Goal: Task Accomplishment & Management: Complete application form

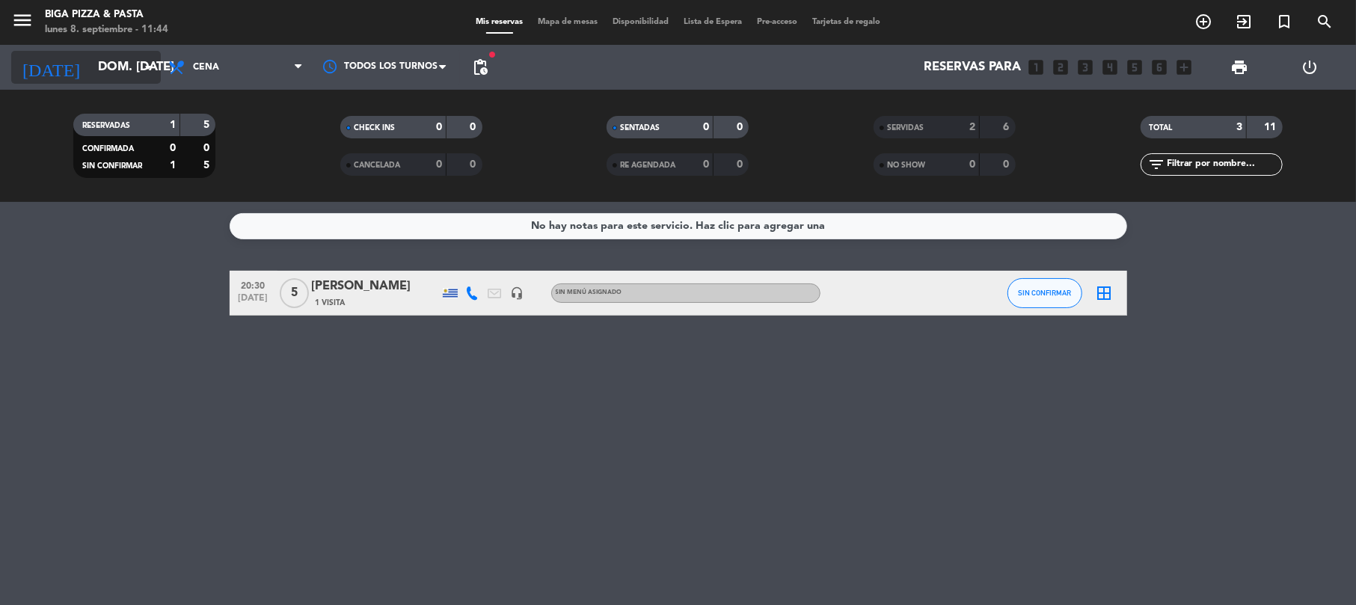
click at [108, 67] on input "dom. [DATE]" at bounding box center [172, 67] width 162 height 29
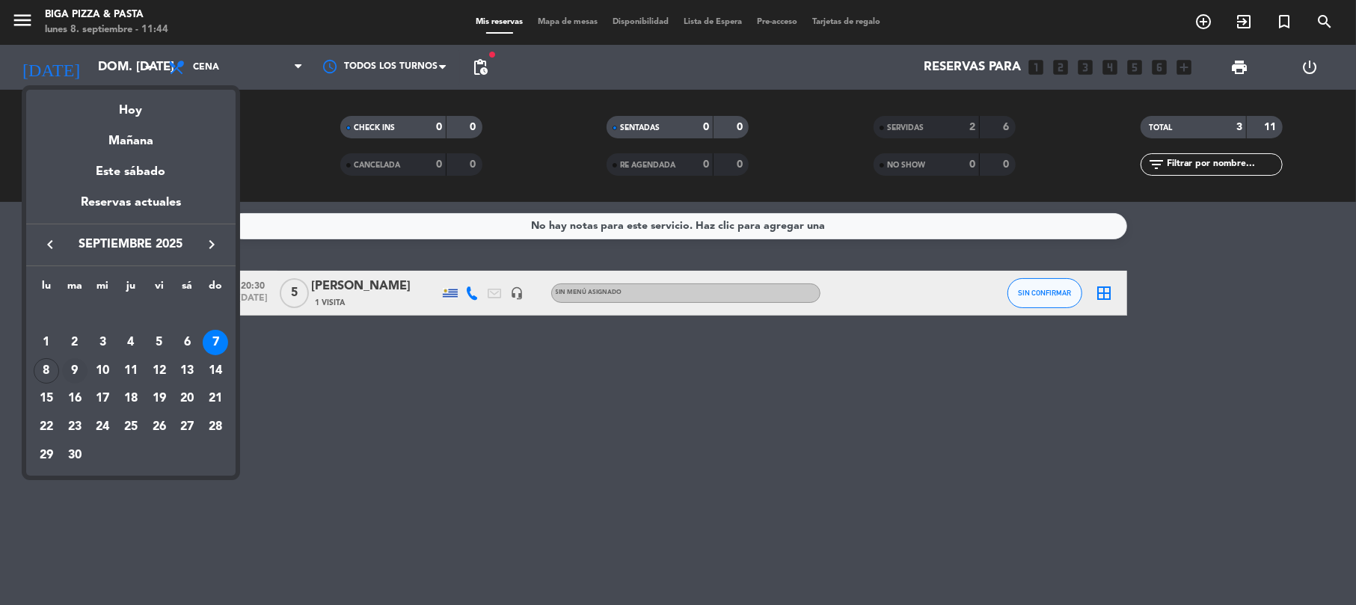
drag, startPoint x: 34, startPoint y: 363, endPoint x: 60, endPoint y: 381, distance: 32.2
click at [60, 381] on tr "8 9 10 11 12 13 14" at bounding box center [130, 371] width 197 height 28
click at [49, 374] on div "8" at bounding box center [46, 370] width 25 height 25
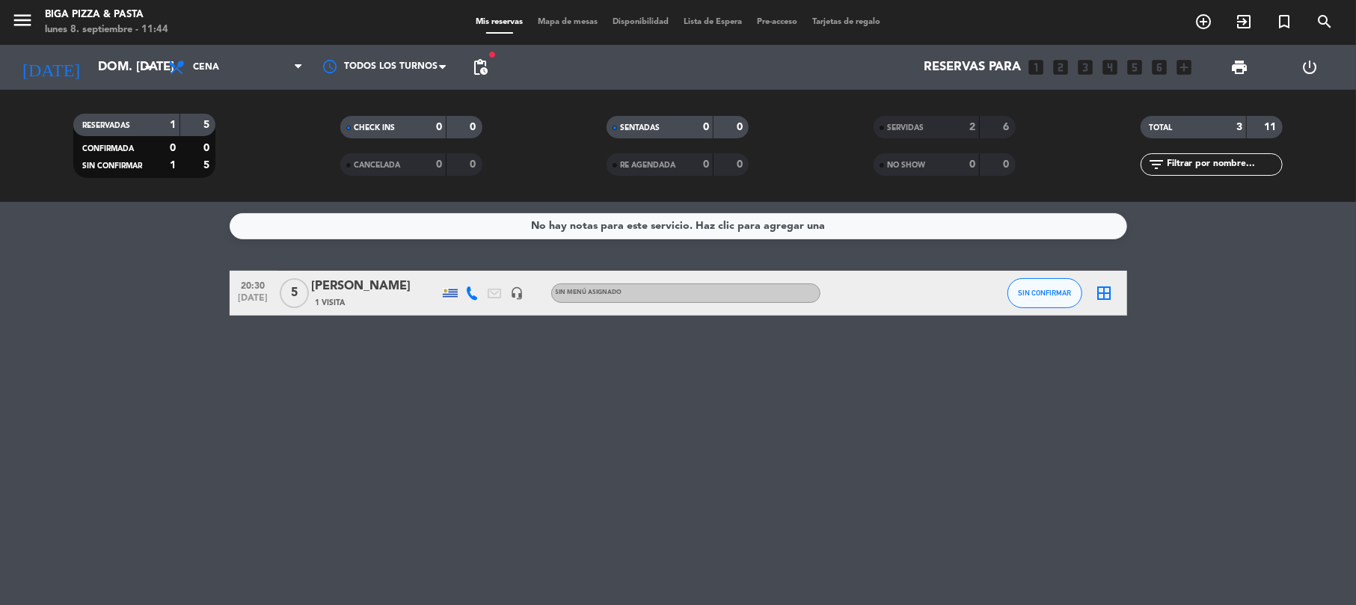
type input "lun. [DATE]"
click at [712, 510] on div "No hay notas para este servicio. Haz clic para agregar una 13:00 [DATE] 2 [PERS…" at bounding box center [678, 403] width 1356 height 403
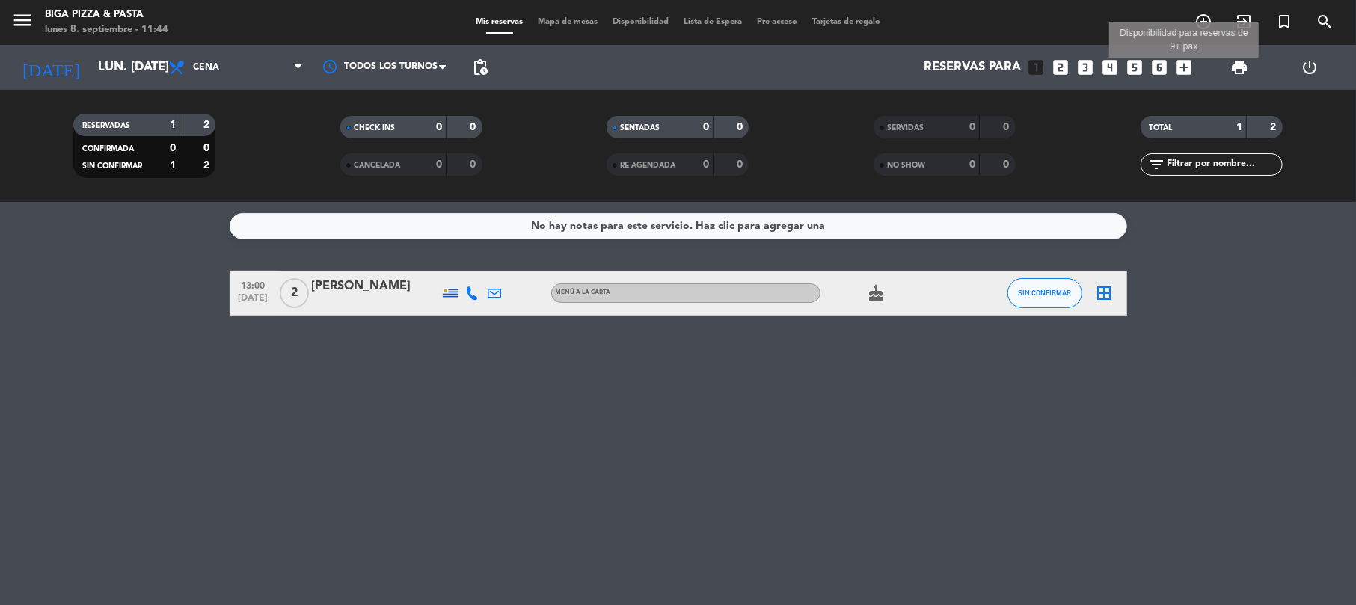
click at [1185, 69] on icon "add_box" at bounding box center [1183, 67] width 19 height 19
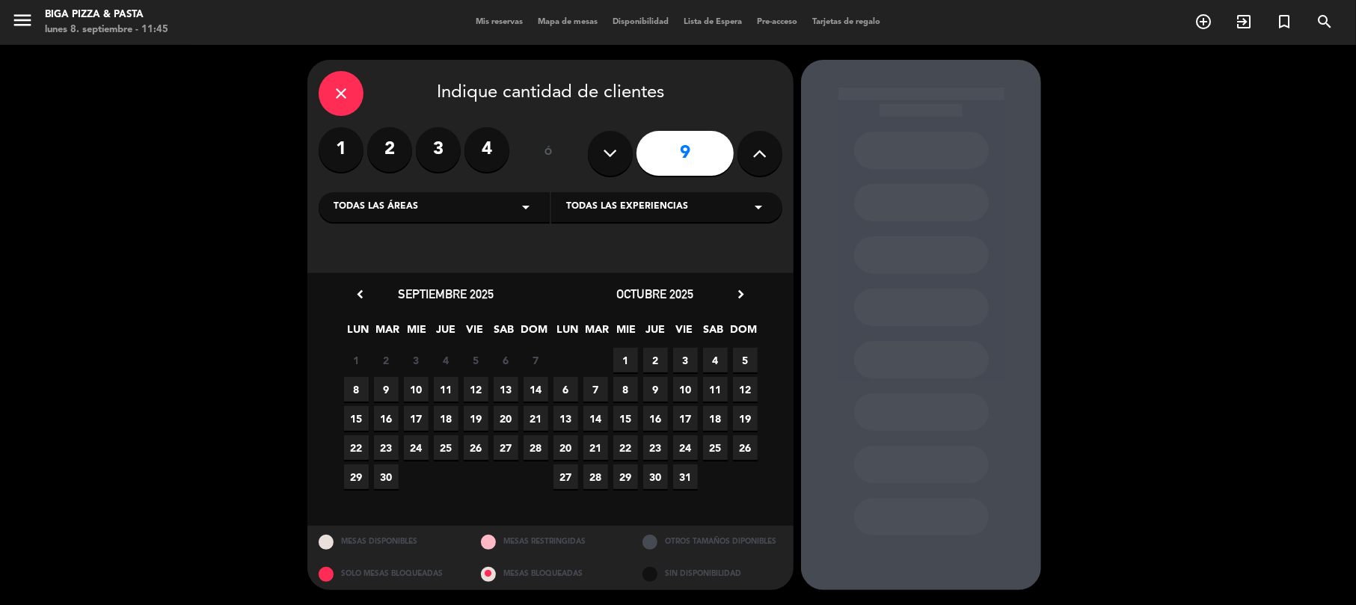
click at [353, 390] on span "8" at bounding box center [356, 389] width 25 height 25
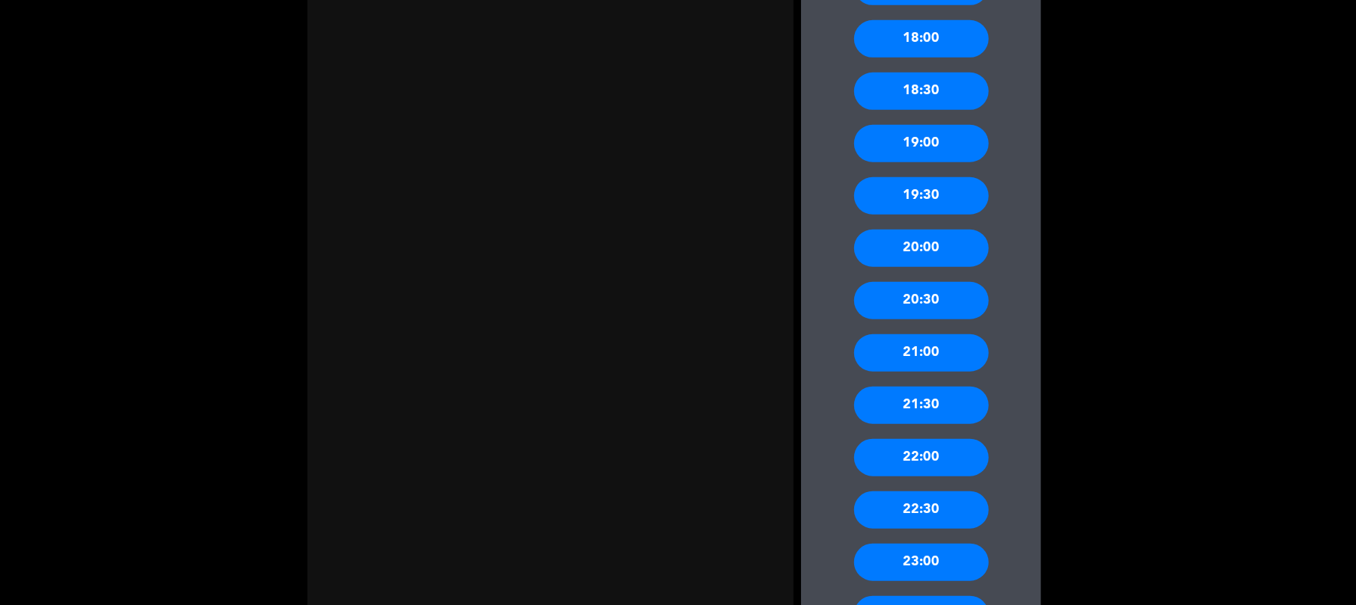
scroll to position [797, 0]
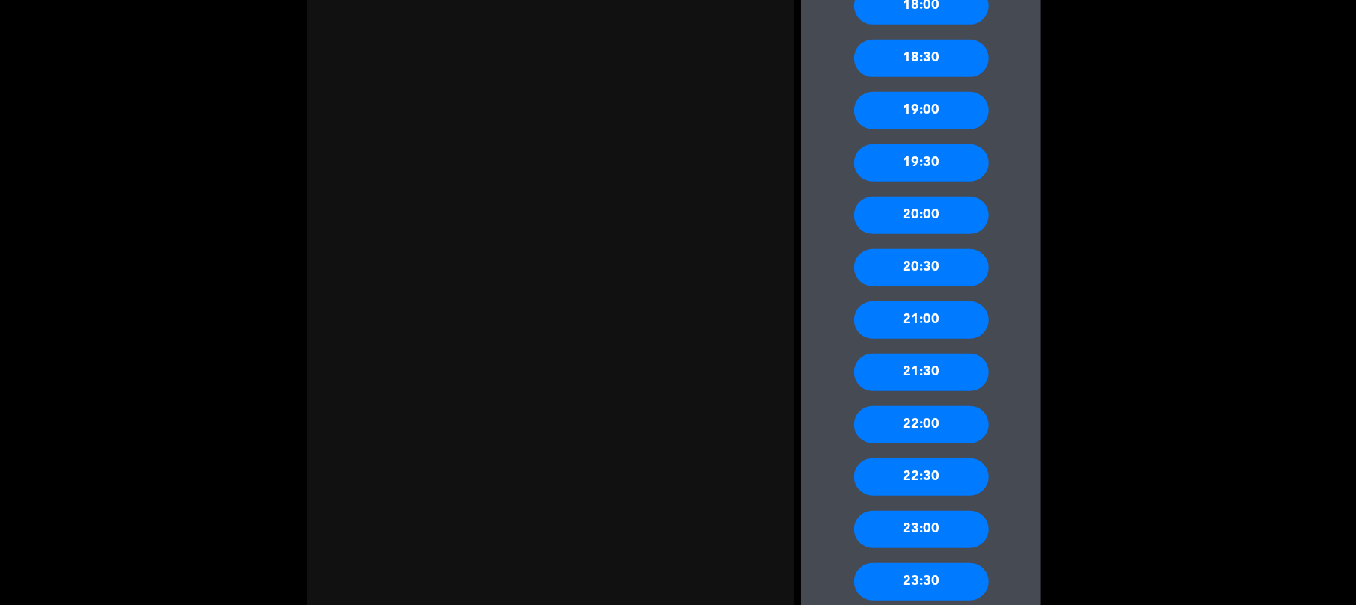
click at [932, 214] on div "20:00" at bounding box center [921, 215] width 135 height 37
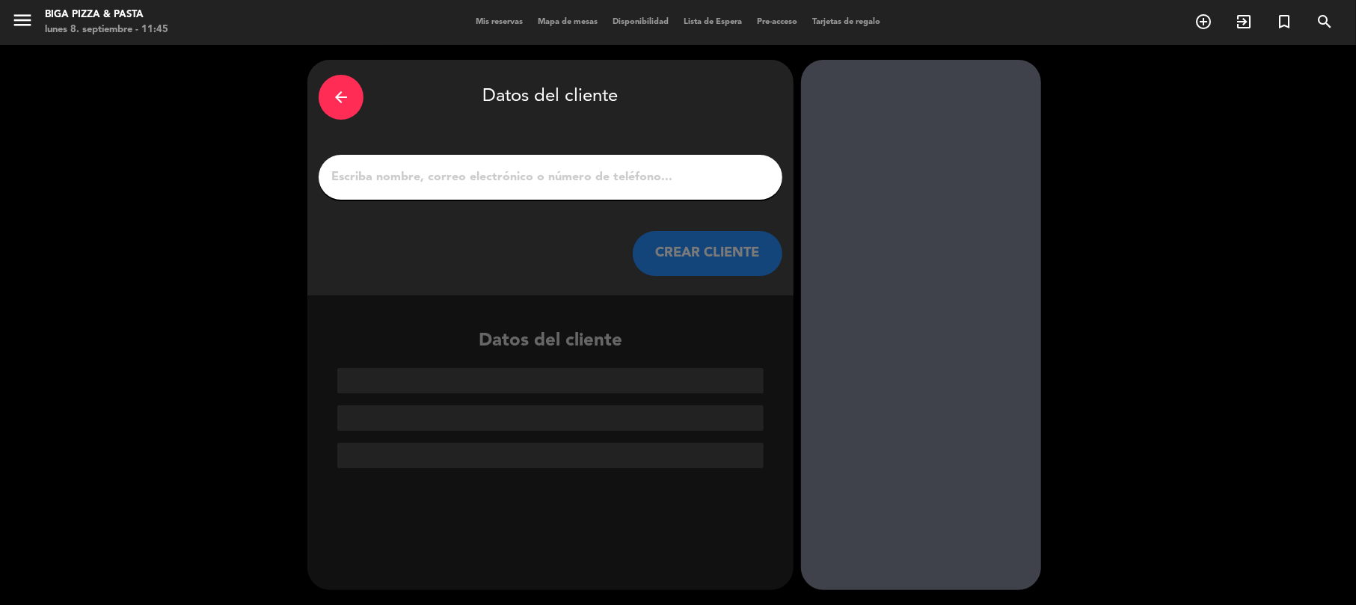
scroll to position [0, 0]
click at [383, 177] on input "1" at bounding box center [550, 177] width 441 height 21
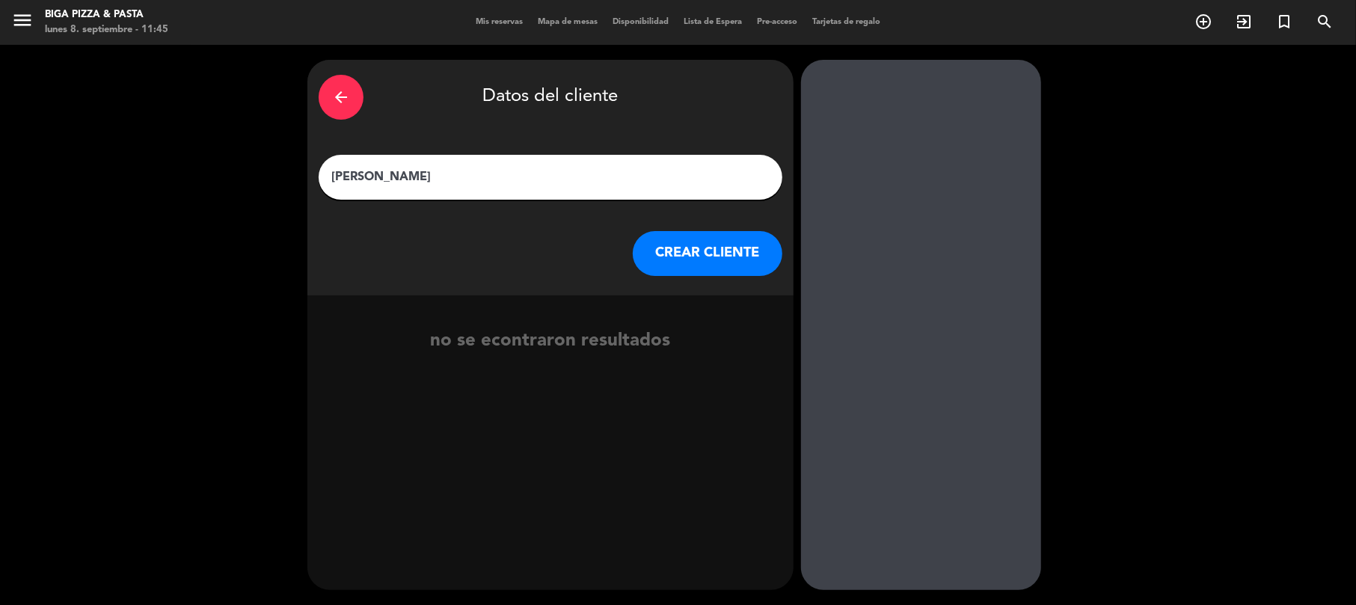
type input "[PERSON_NAME]"
click at [685, 266] on button "CREAR CLIENTE" at bounding box center [708, 253] width 150 height 45
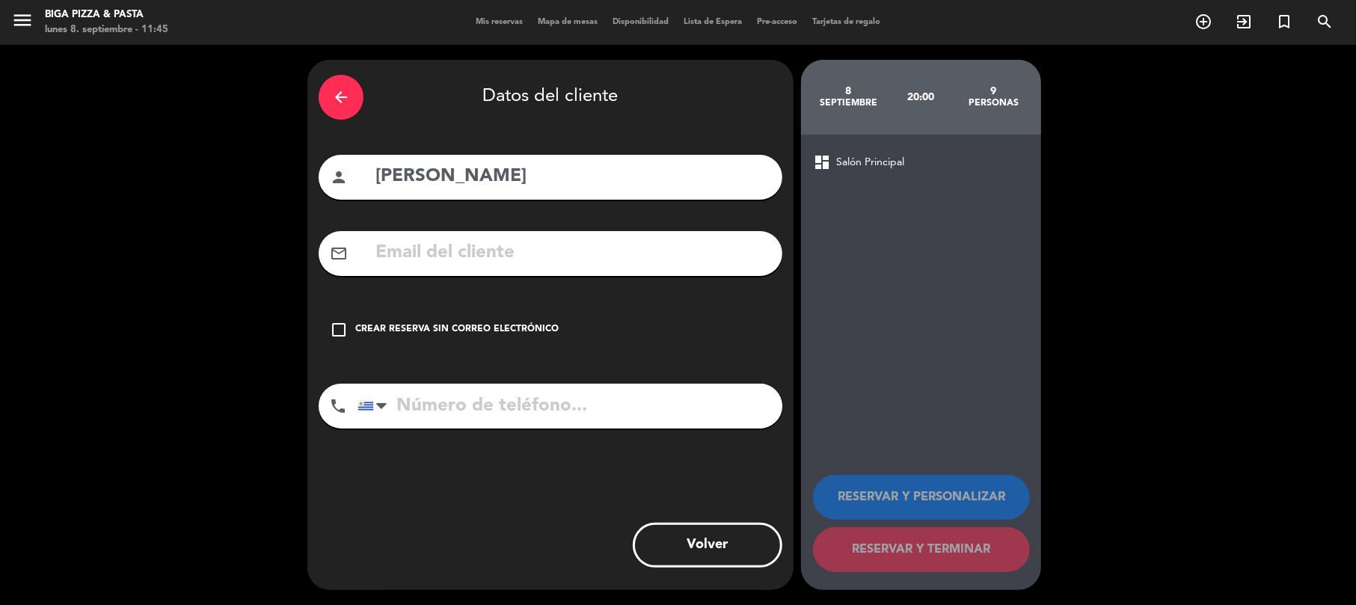
click at [527, 405] on input "tel" at bounding box center [570, 406] width 425 height 45
type input "099601235"
click at [510, 318] on div "check_box_outline_blank Crear reserva sin correo electrónico" at bounding box center [551, 329] width 464 height 45
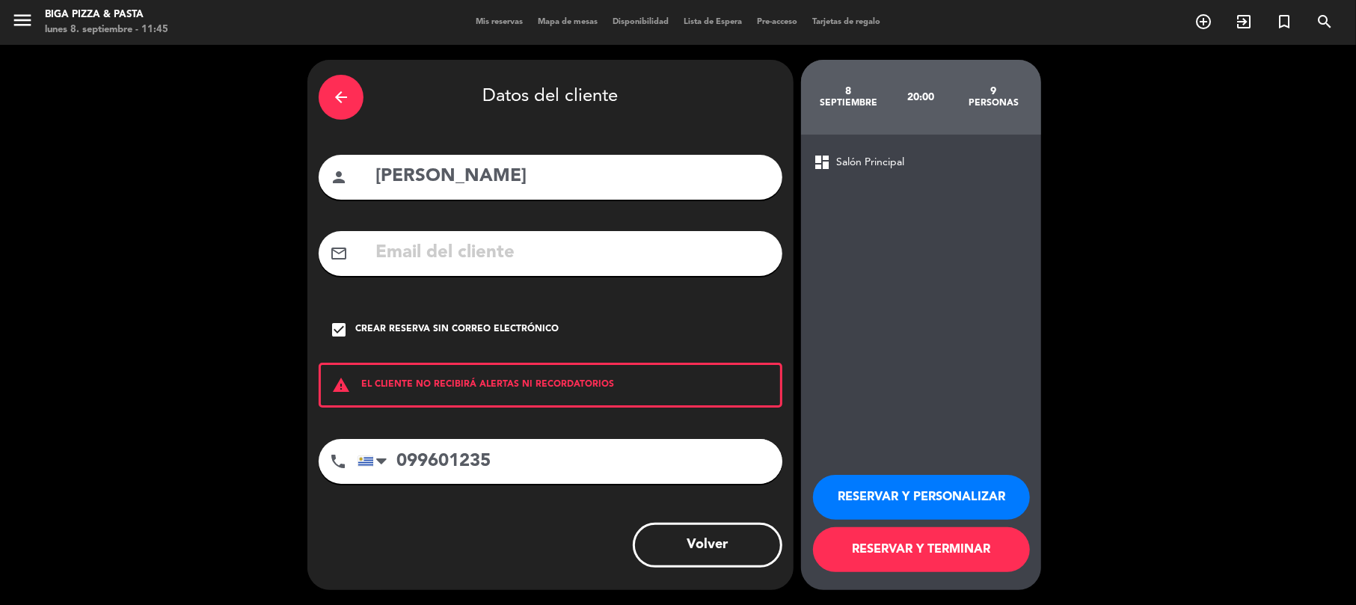
click at [875, 491] on button "RESERVAR Y PERSONALIZAR" at bounding box center [921, 497] width 217 height 45
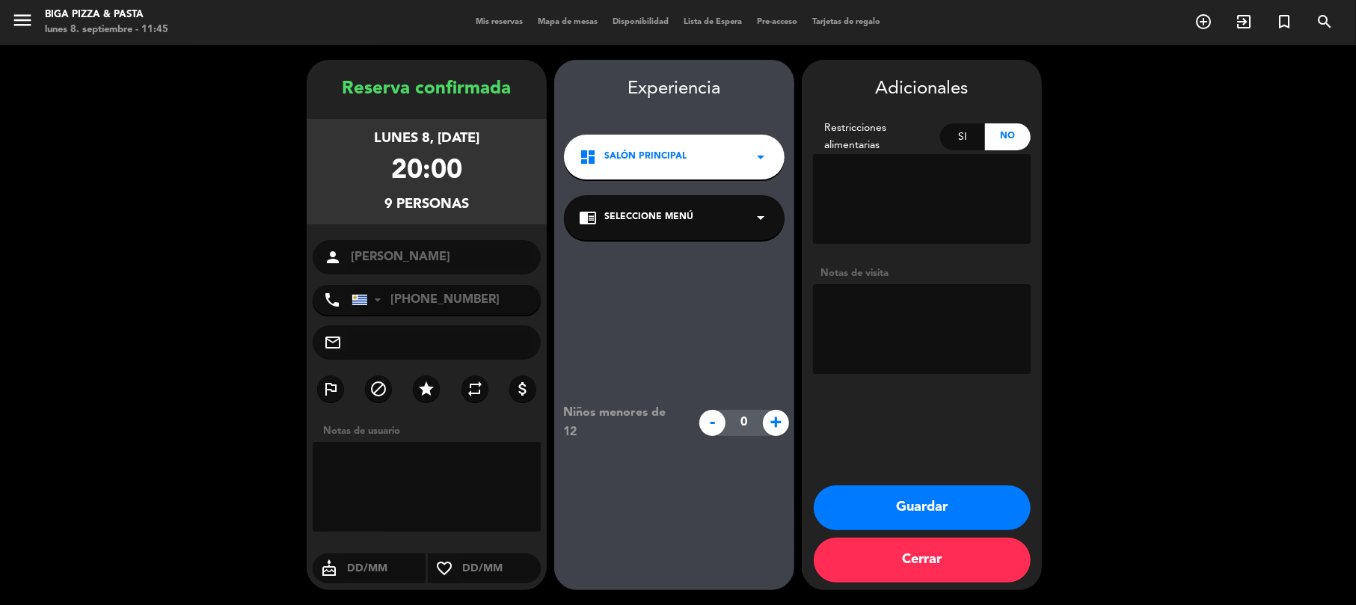
click at [367, 568] on input "text" at bounding box center [386, 569] width 80 height 19
click at [482, 491] on textarea at bounding box center [427, 487] width 228 height 90
click at [375, 568] on input "[DATE]" at bounding box center [386, 569] width 80 height 19
click at [368, 564] on input "[DATE]" at bounding box center [386, 569] width 80 height 19
click at [348, 566] on input "[DATE]" at bounding box center [386, 569] width 80 height 19
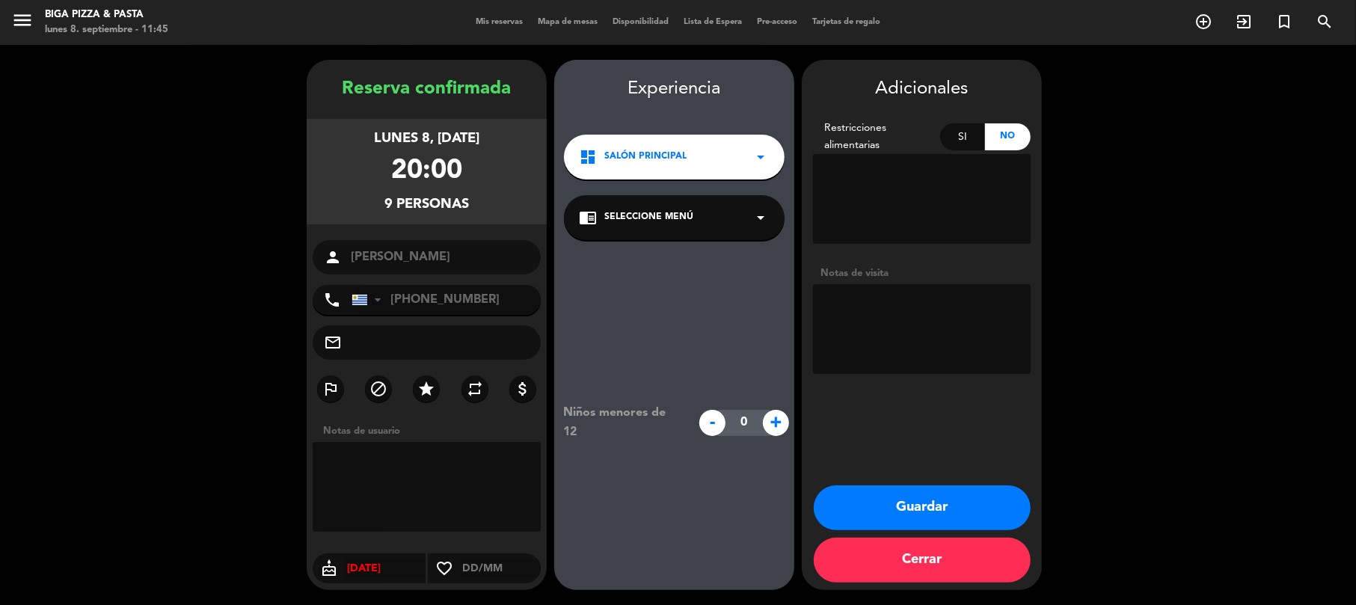
type input "[DATE]"
drag, startPoint x: 571, startPoint y: 402, endPoint x: 516, endPoint y: 456, distance: 77.2
click at [567, 410] on div "Niños menores de 12 - 0 +" at bounding box center [674, 422] width 240 height 365
click at [497, 474] on textarea at bounding box center [427, 487] width 228 height 90
click at [477, 564] on input "text" at bounding box center [501, 569] width 80 height 19
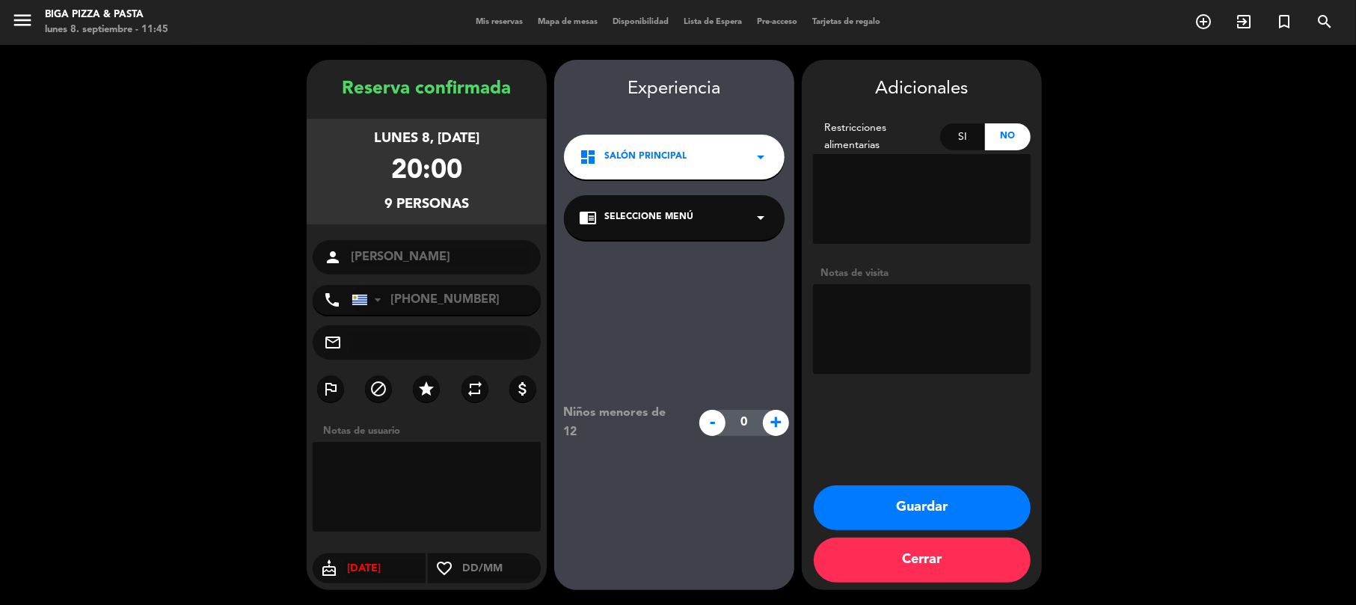
drag, startPoint x: 1049, startPoint y: 293, endPoint x: 1015, endPoint y: 310, distance: 37.5
click at [1048, 292] on booking-confirmed "Reserva confirmada lunes 8, [DATE] 20:00 9 personas person [PERSON_NAME] phone …" at bounding box center [678, 325] width 1326 height 530
click at [965, 337] on textarea at bounding box center [922, 329] width 218 height 90
type textarea "Cumple"
click at [907, 503] on button "Guardar" at bounding box center [922, 507] width 217 height 45
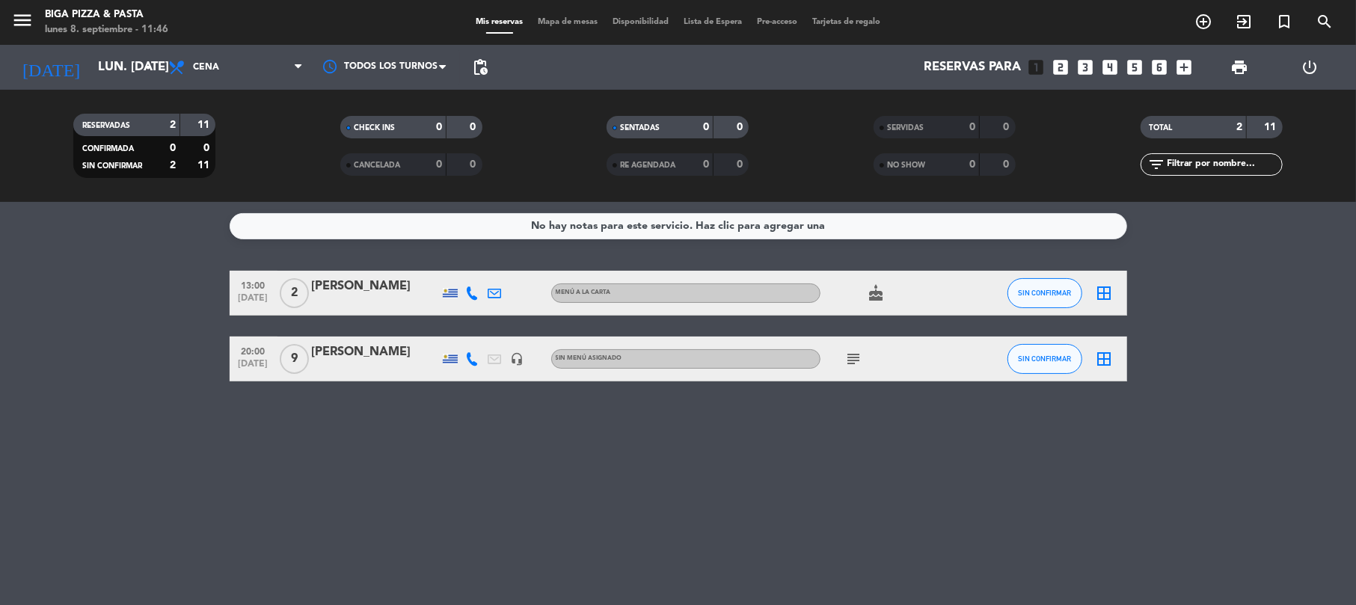
click at [856, 363] on icon "subject" at bounding box center [854, 359] width 18 height 18
click at [620, 524] on div "No hay notas para este servicio. Haz clic para agregar una 13:00 [DATE] 2 [PERS…" at bounding box center [678, 403] width 1356 height 403
click at [112, 49] on div "[DATE] lun. [DATE] arrow_drop_down" at bounding box center [86, 67] width 150 height 45
click at [117, 67] on input "lun. [DATE]" at bounding box center [172, 67] width 162 height 29
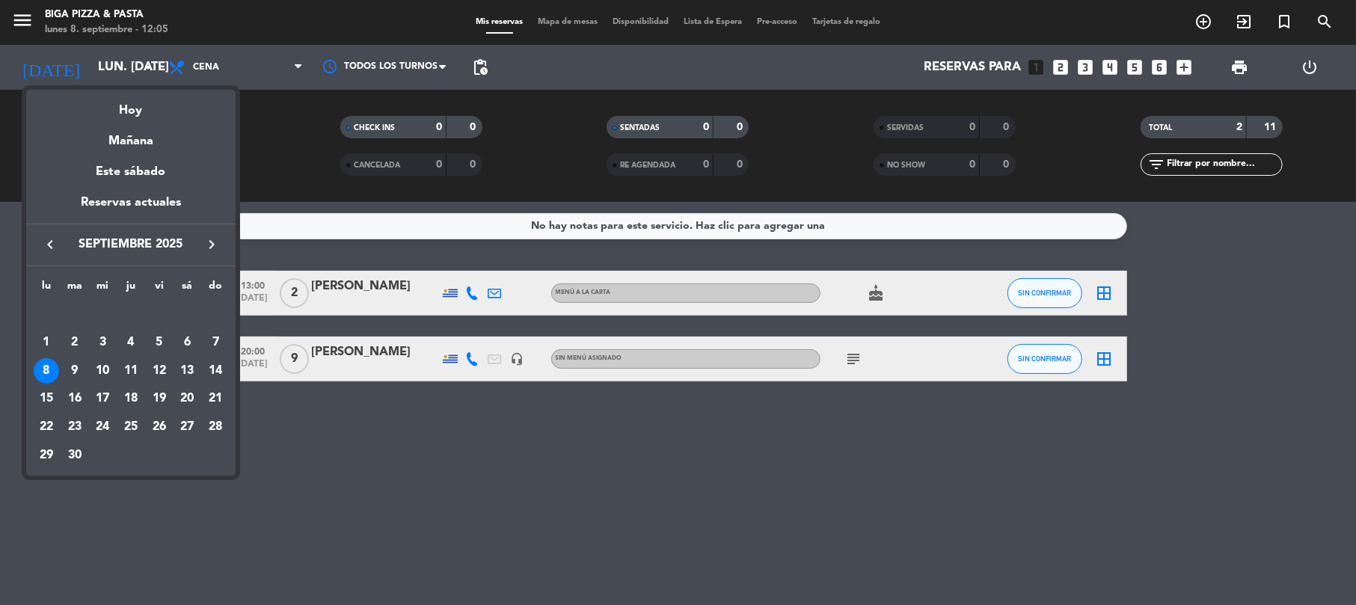
click at [474, 411] on div at bounding box center [678, 302] width 1356 height 605
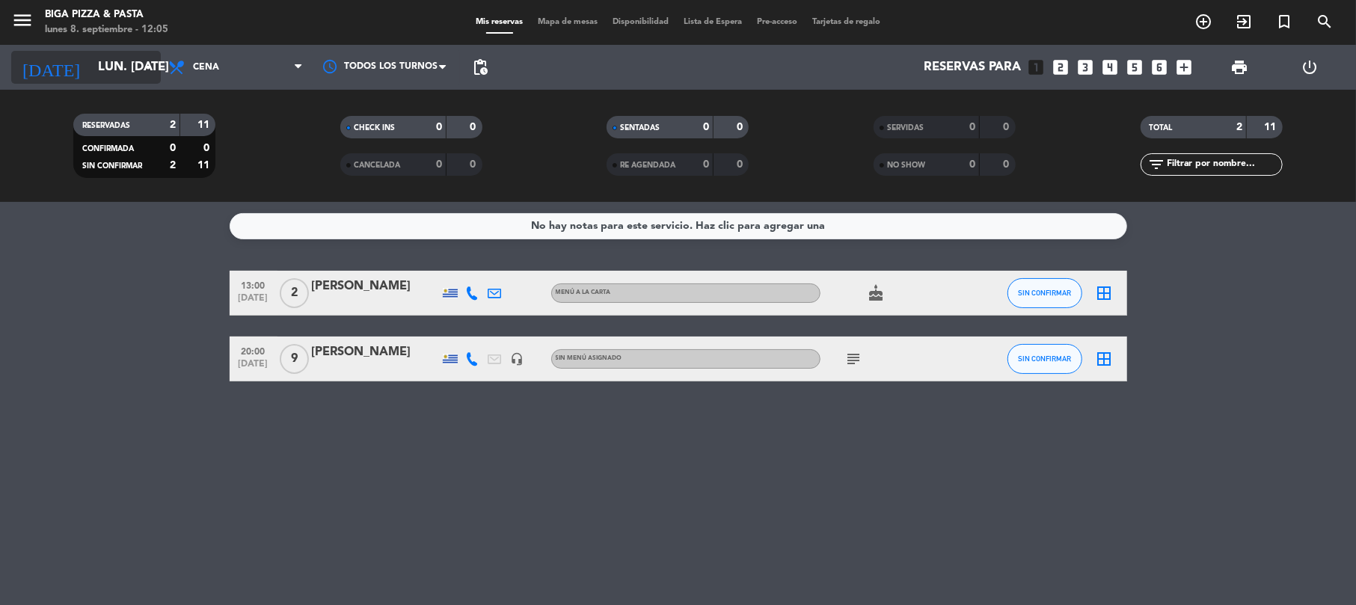
click at [94, 73] on input "lun. [DATE]" at bounding box center [172, 67] width 162 height 29
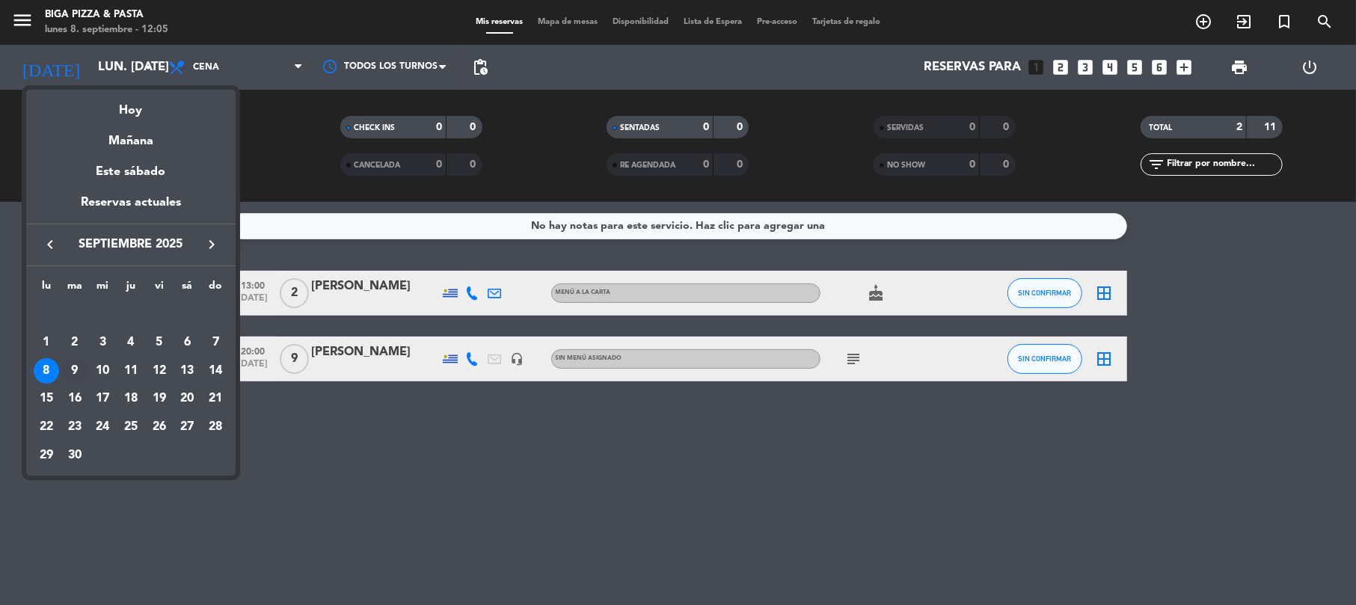
click at [70, 364] on div "9" at bounding box center [74, 370] width 25 height 25
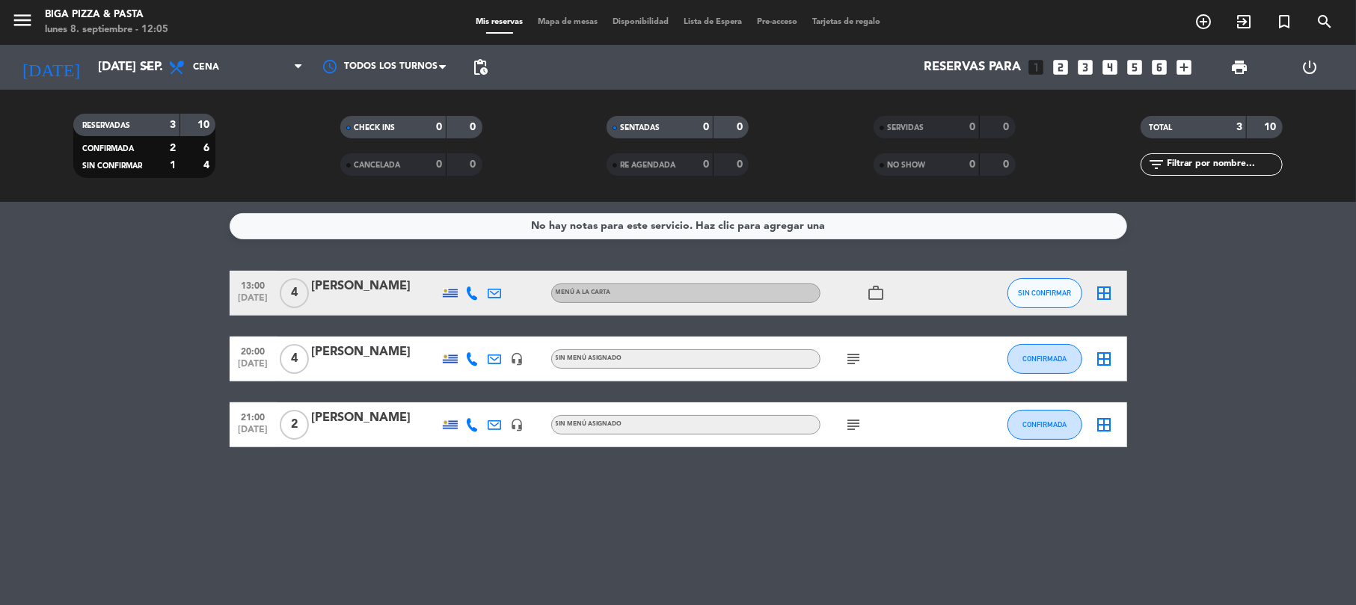
click at [862, 368] on div "subject" at bounding box center [888, 359] width 135 height 44
click at [859, 358] on icon "subject" at bounding box center [854, 359] width 18 height 18
click at [881, 471] on div "No hay notas para este servicio. Haz clic para agregar una 13:00 [DATE] 4 [PERS…" at bounding box center [678, 403] width 1356 height 403
click at [857, 422] on icon "subject" at bounding box center [854, 425] width 18 height 18
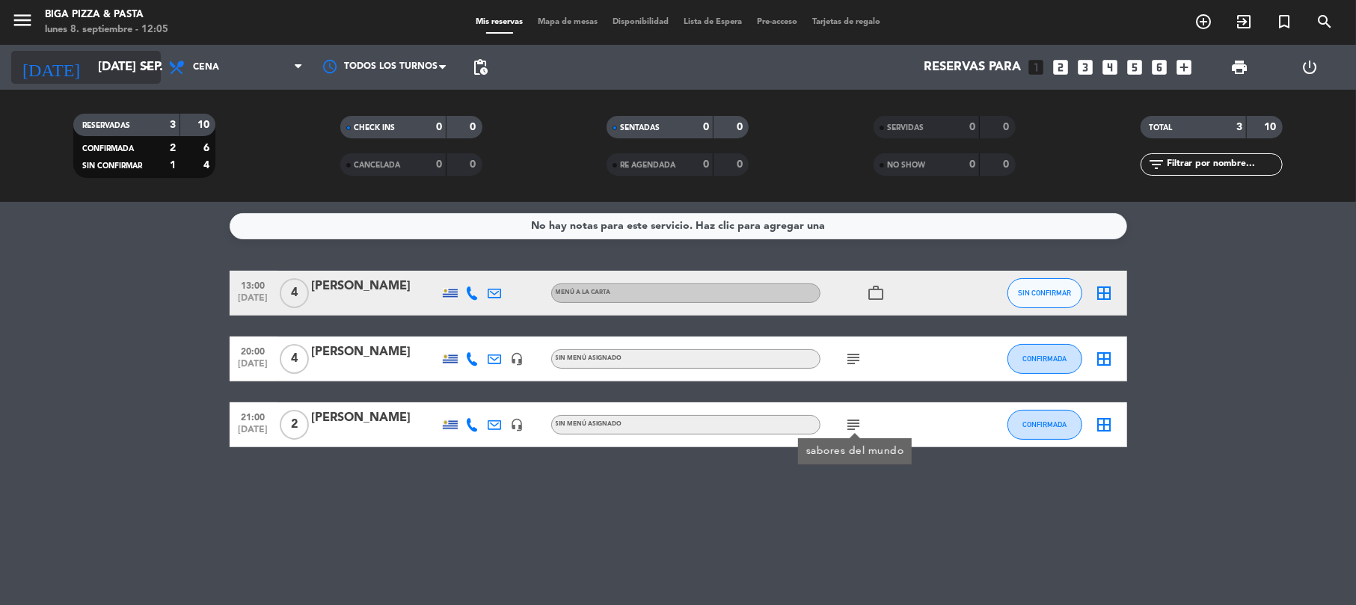
click at [91, 64] on input "[DATE] sep." at bounding box center [172, 67] width 162 height 29
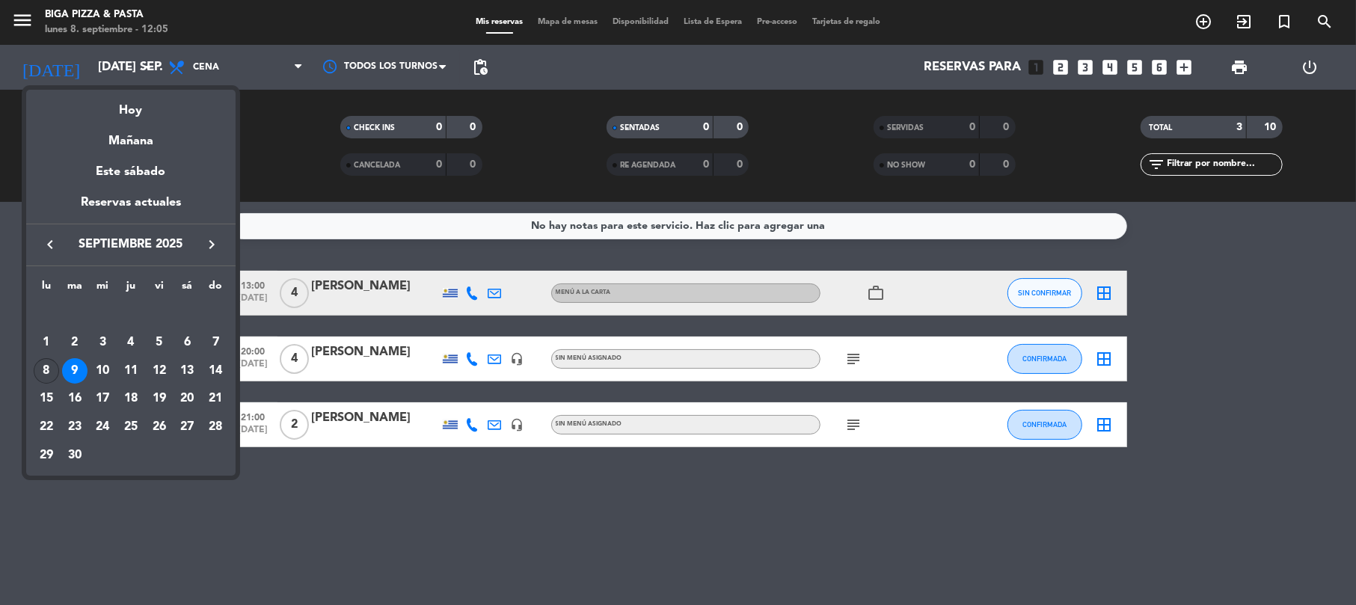
click at [49, 367] on div "8" at bounding box center [46, 370] width 25 height 25
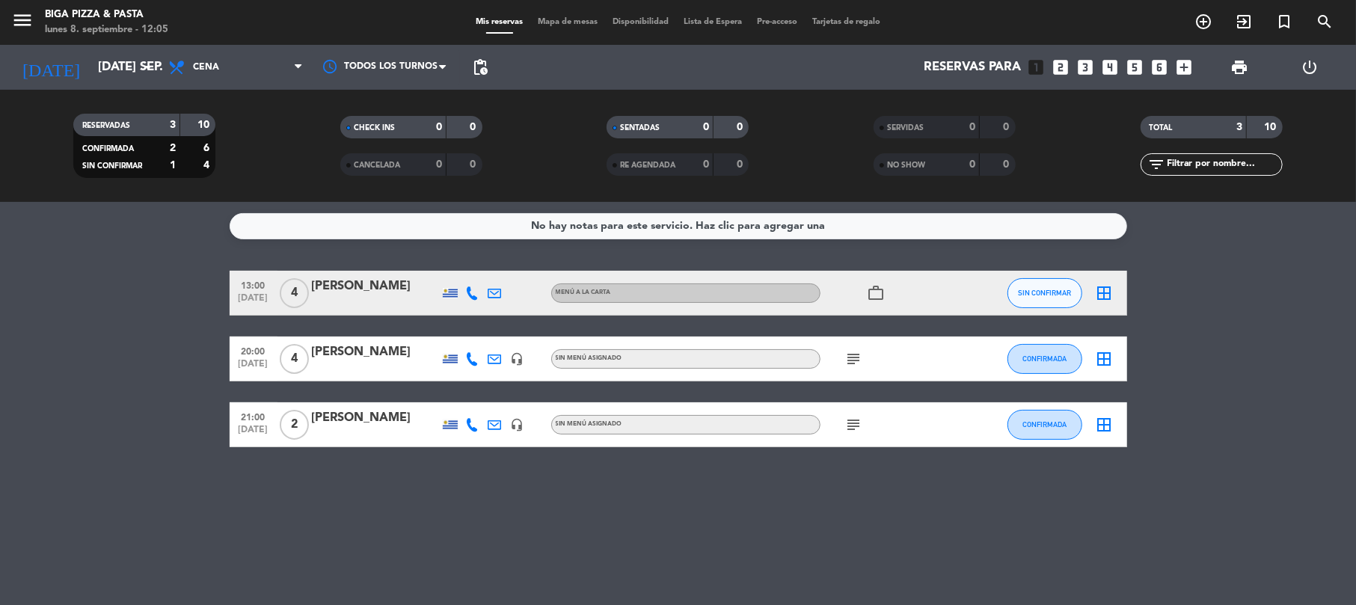
type input "lun. [DATE]"
